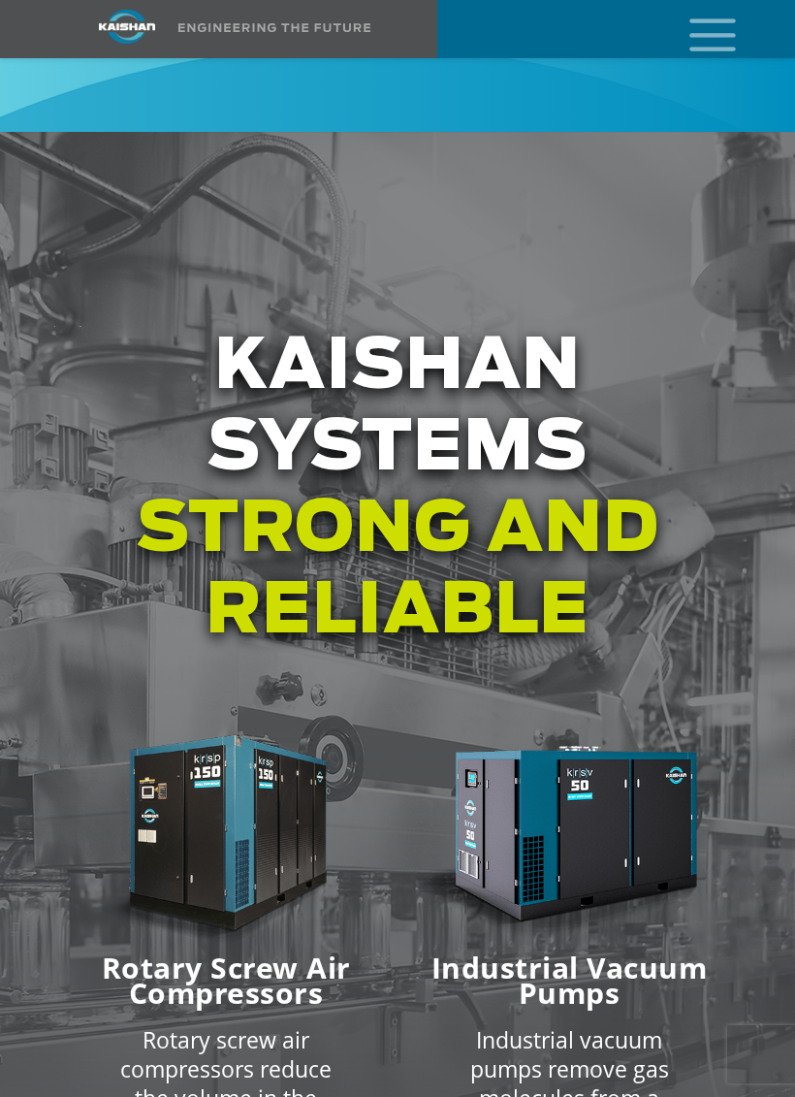
scroll to position [2631, 0]
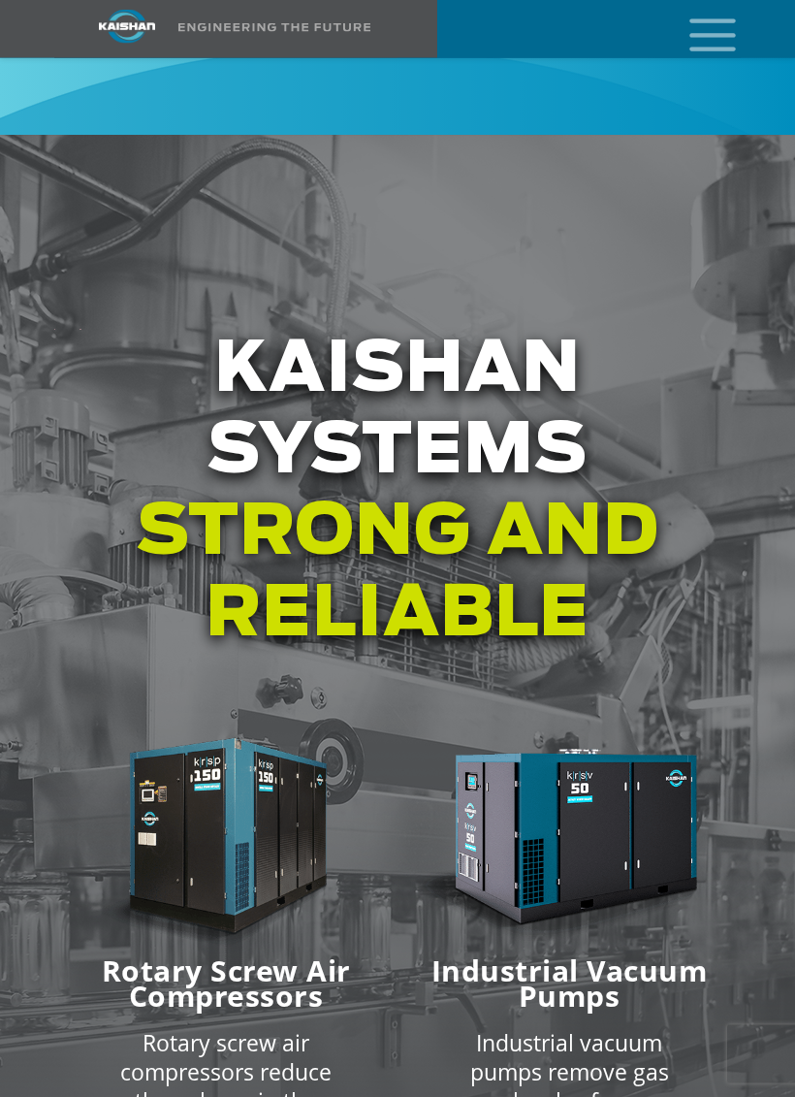
click at [726, 38] on icon "mobile menu" at bounding box center [713, 33] width 62 height 60
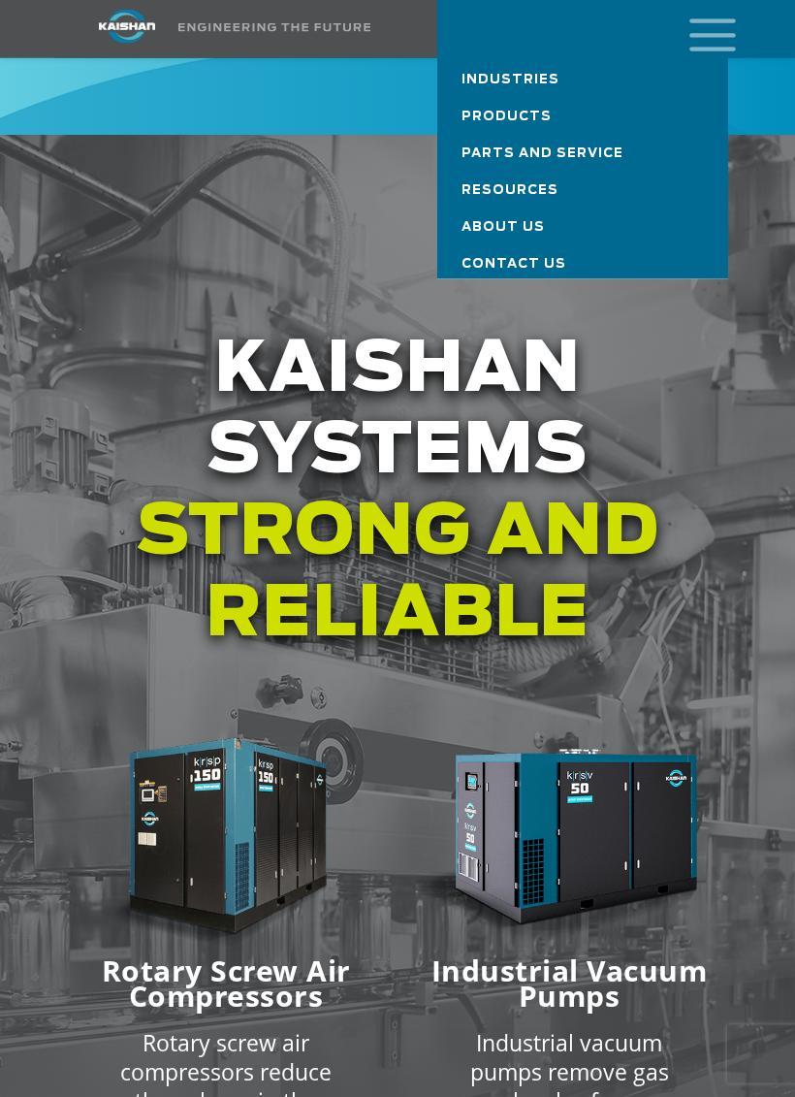
click at [499, 111] on span "Products" at bounding box center [507, 117] width 90 height 13
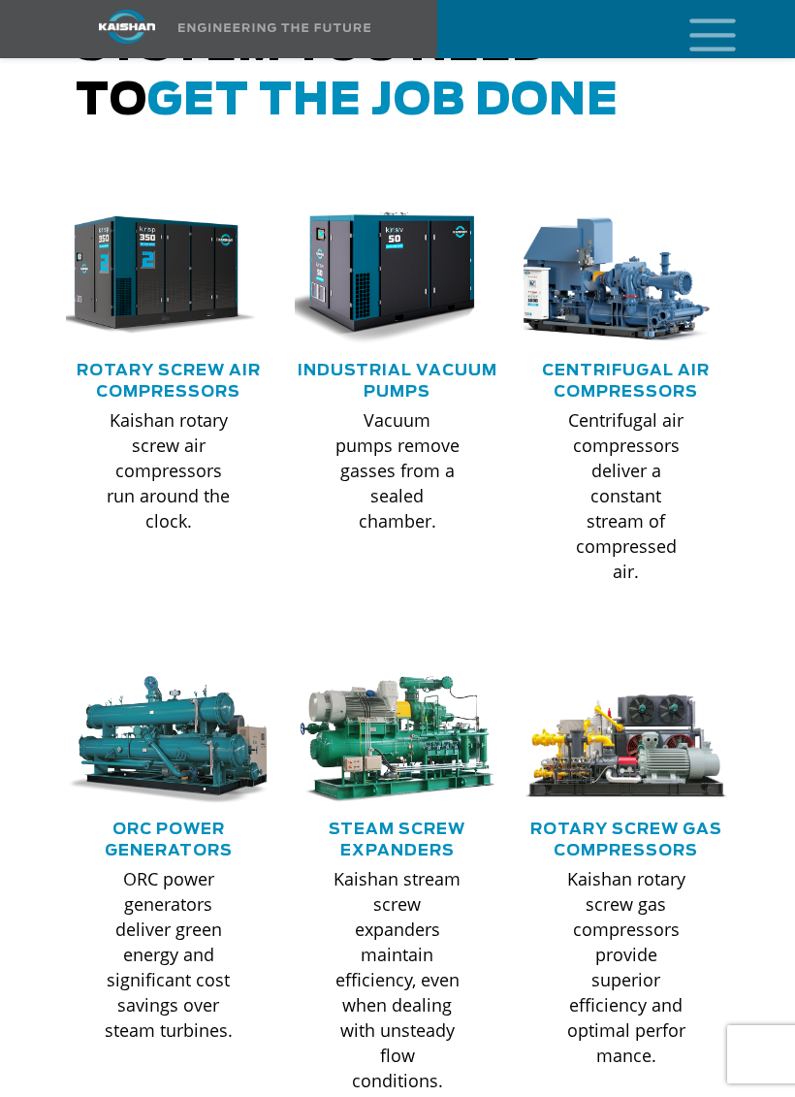
scroll to position [1033, 0]
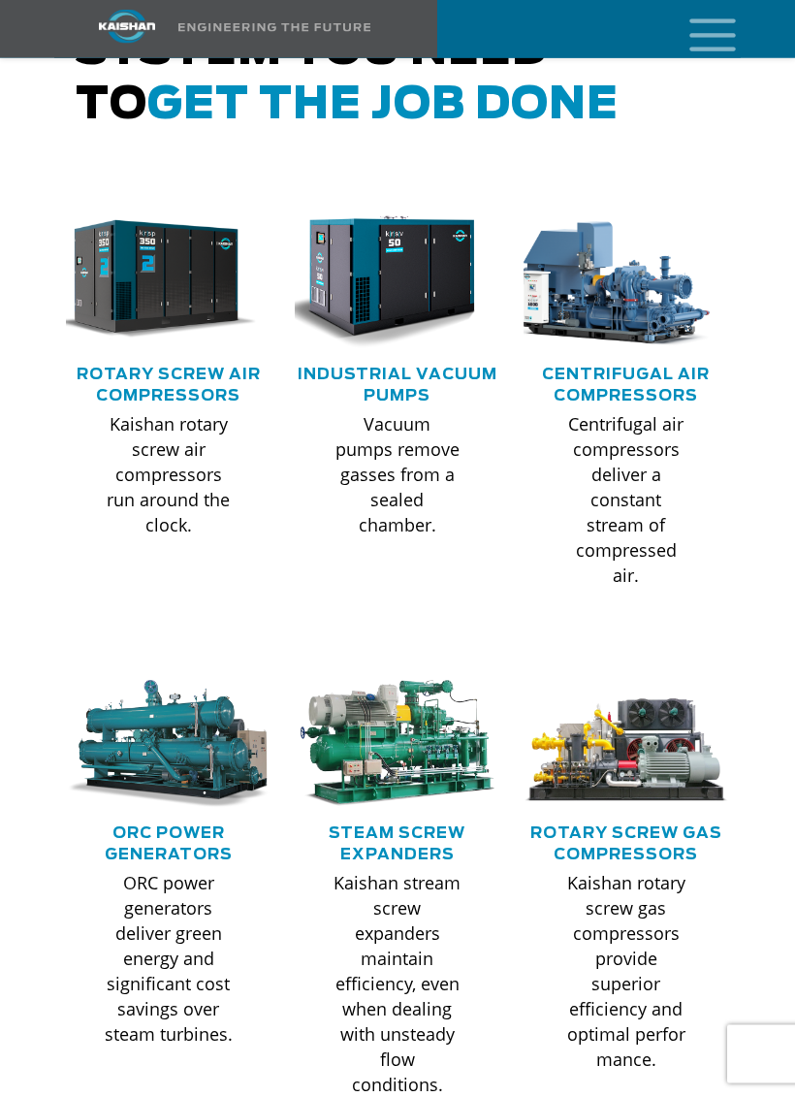
click at [207, 223] on img at bounding box center [154, 280] width 206 height 139
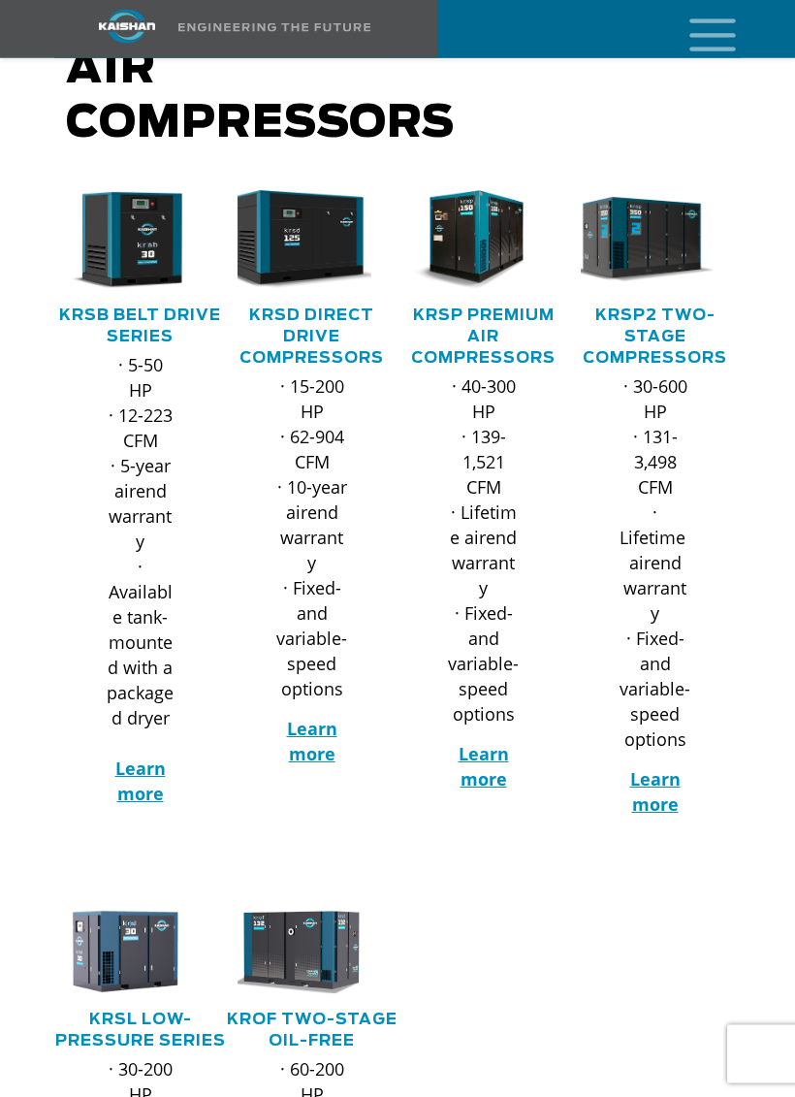
scroll to position [343, 0]
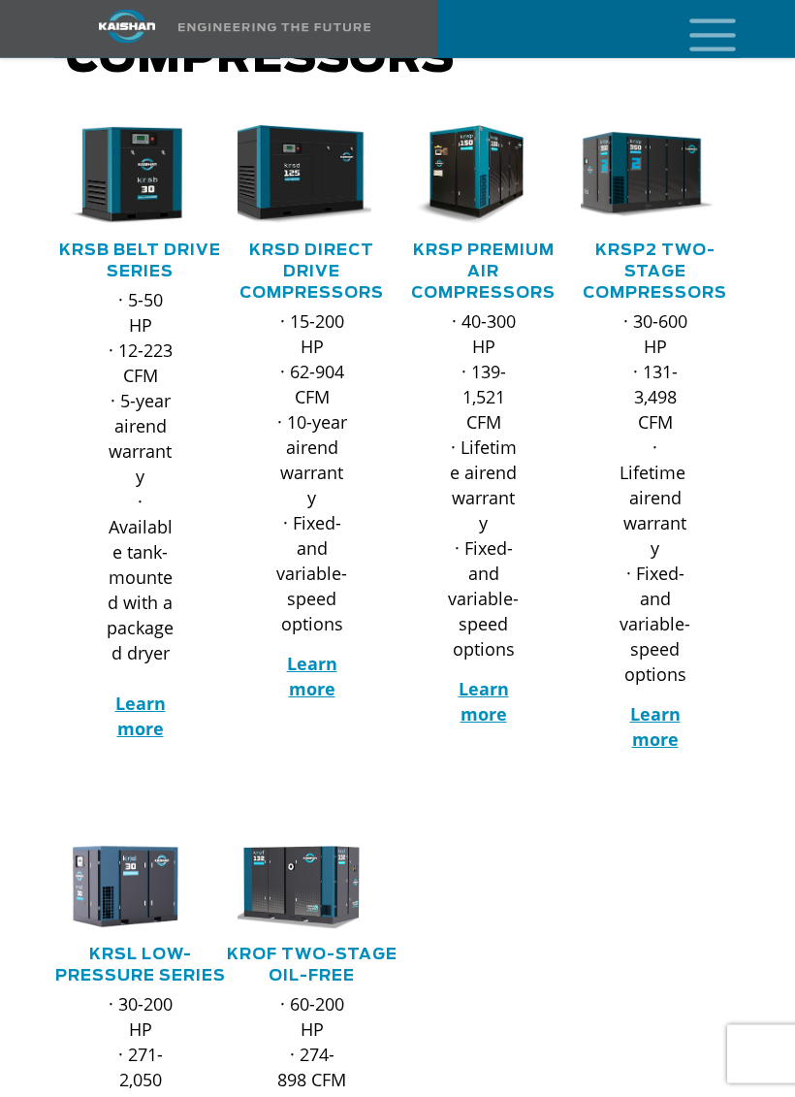
click at [359, 245] on h5 "KRSD Direct Drive Compressors" at bounding box center [312, 273] width 172 height 64
click at [344, 243] on link "KRSD Direct Drive Compressors" at bounding box center [312, 272] width 145 height 58
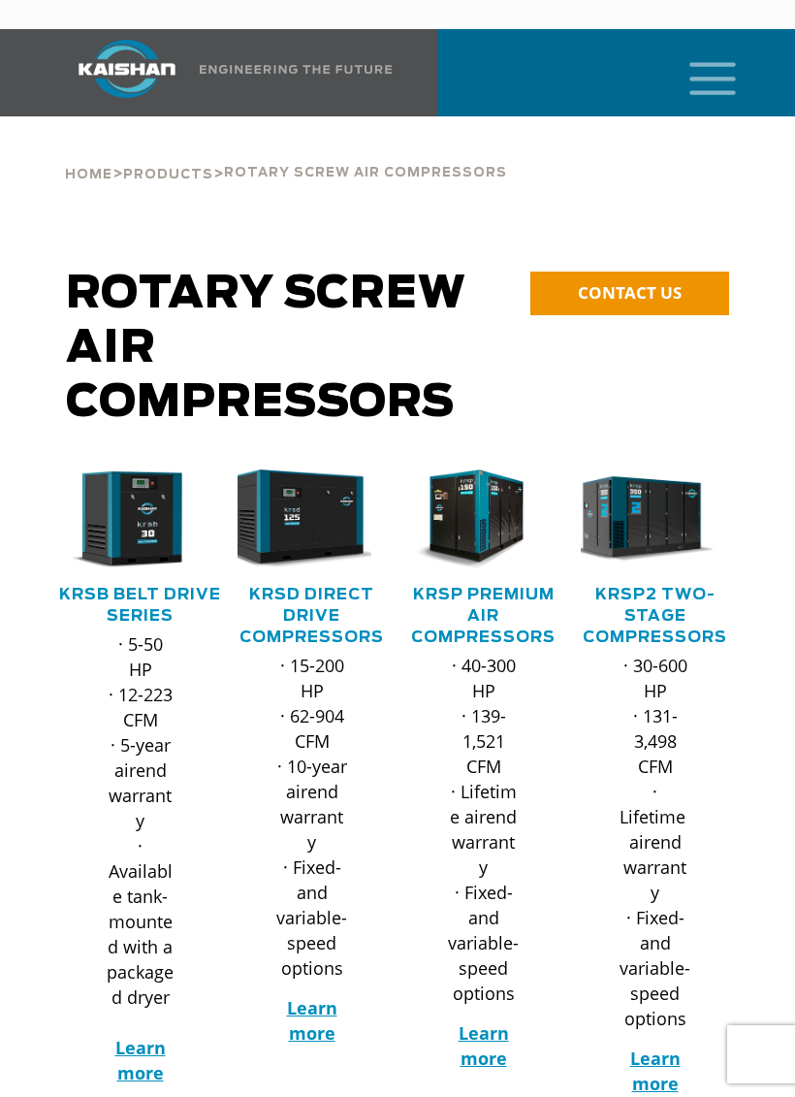
scroll to position [349, 0]
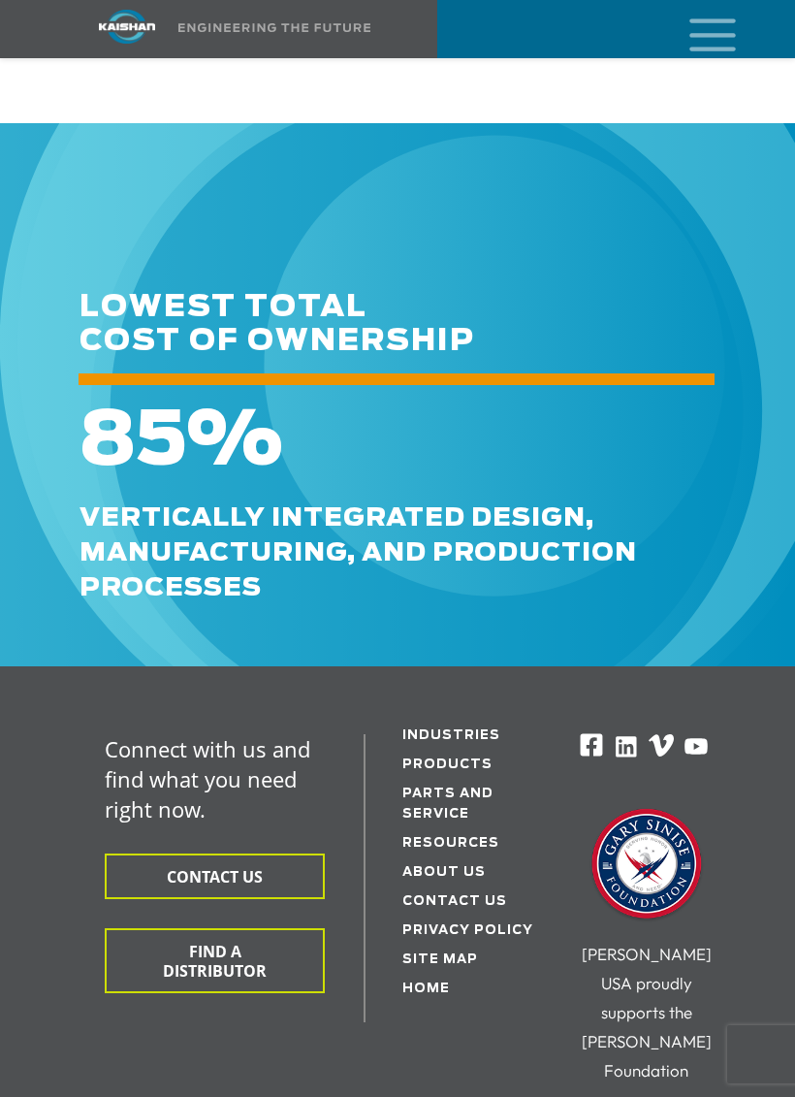
scroll to position [5647, 0]
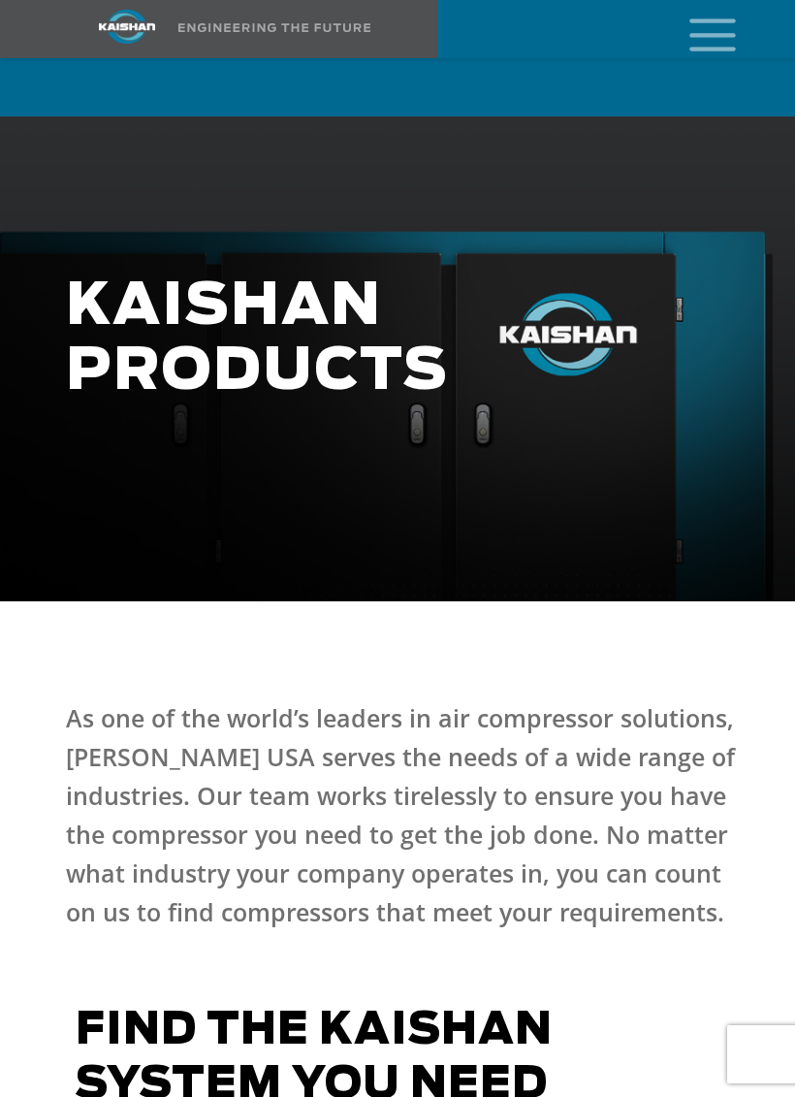
scroll to position [1034, 0]
